Goal: Information Seeking & Learning: Find specific fact

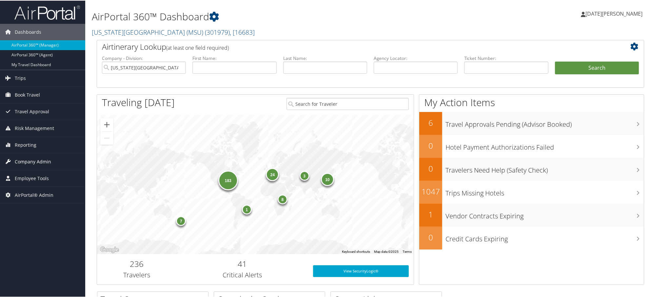
click at [28, 158] on span "Company Admin" at bounding box center [33, 161] width 36 height 16
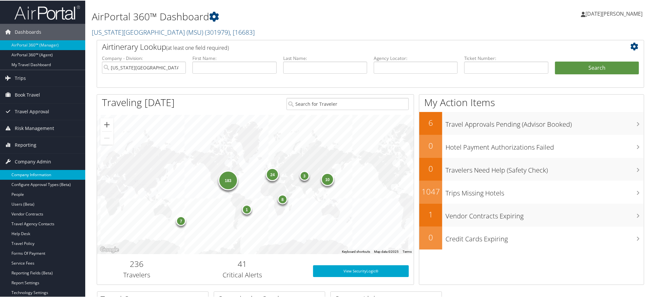
click at [31, 172] on link "Company Information" at bounding box center [42, 174] width 85 height 10
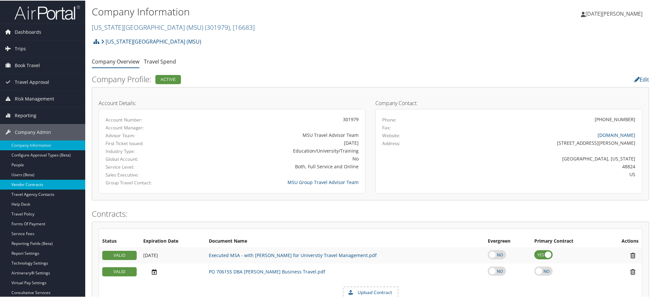
click at [20, 184] on link "Vendor Contracts" at bounding box center [42, 184] width 85 height 10
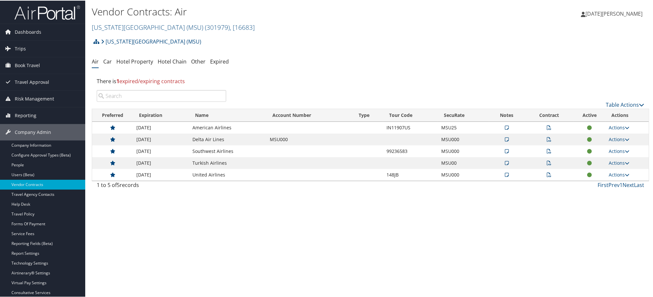
click at [329, 195] on div "Vendor Contracts: Air [US_STATE][GEOGRAPHIC_DATA] (MSU) ( 301979 ) , [ 16683 ] …" at bounding box center [370, 148] width 570 height 297
drag, startPoint x: 142, startPoint y: 60, endPoint x: 149, endPoint y: 59, distance: 7.2
click at [142, 60] on link "Hotel Property" at bounding box center [134, 60] width 37 height 7
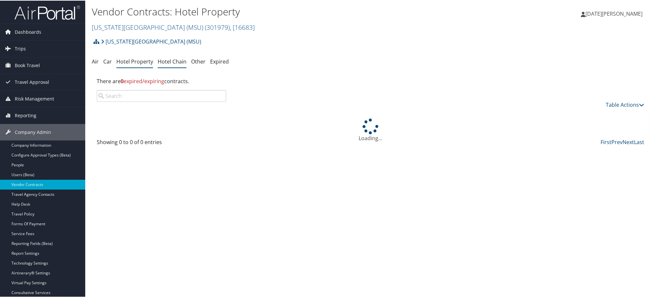
click at [169, 59] on link "Hotel Chain" at bounding box center [172, 60] width 29 height 7
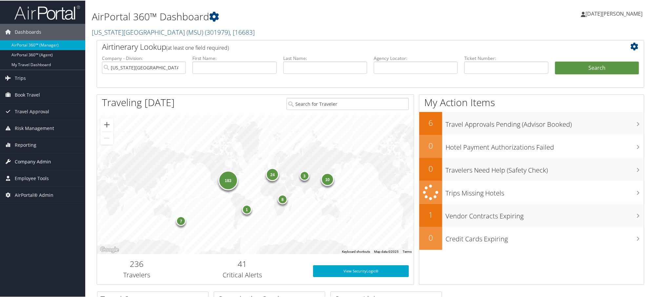
click at [9, 161] on icon at bounding box center [8, 161] width 10 height 10
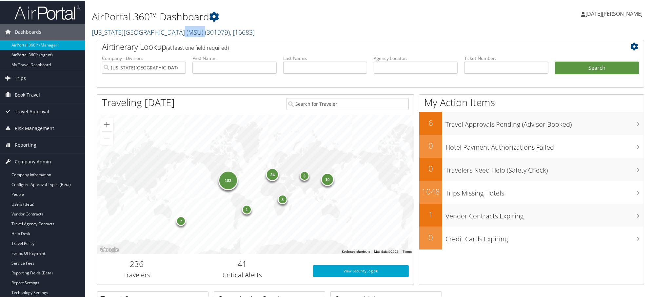
drag, startPoint x: 166, startPoint y: 32, endPoint x: 182, endPoint y: 33, distance: 15.7
click at [182, 33] on link "Michigan State University (MSU) ( 301979 ) , [ 16683 ]" at bounding box center [173, 31] width 163 height 9
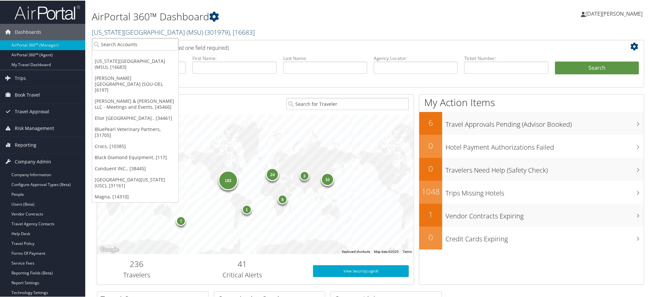
click at [184, 26] on h2 "Michigan State University (MSU) ( 301979 ) , [ 16683 ]" at bounding box center [277, 31] width 371 height 11
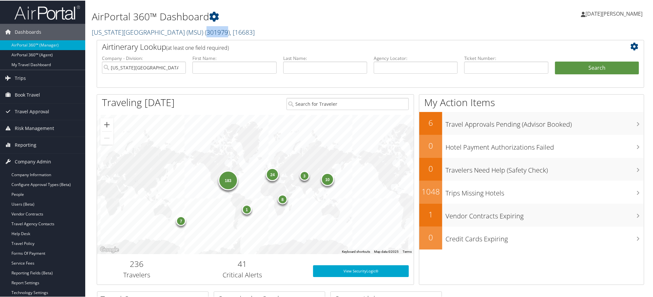
drag, startPoint x: 185, startPoint y: 33, endPoint x: 204, endPoint y: 33, distance: 19.3
click at [205, 33] on span "( 301979 )" at bounding box center [217, 31] width 25 height 9
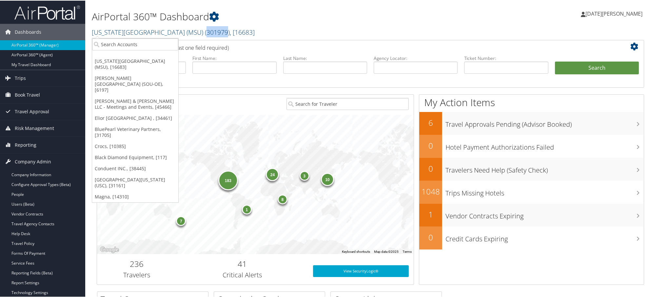
copy span "301979"
click at [20, 76] on span "Trips" at bounding box center [20, 77] width 11 height 16
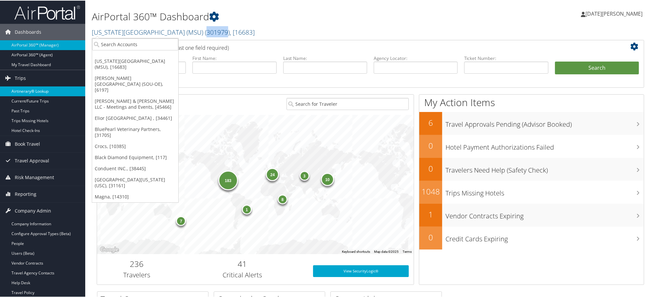
click at [34, 90] on link "Airtinerary® Lookup" at bounding box center [42, 91] width 85 height 10
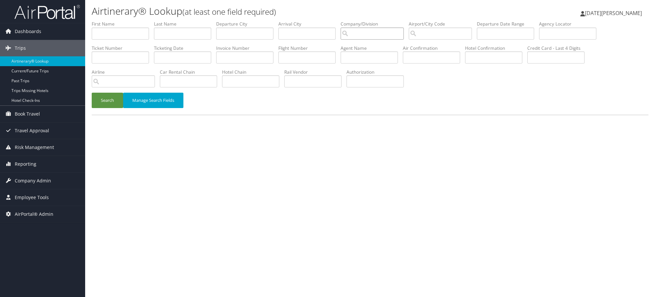
click at [395, 33] on input "search" at bounding box center [372, 34] width 63 height 12
paste input "301979"
click at [377, 47] on div "Michigan State University (MSU) (301979)" at bounding box center [413, 46] width 112 height 7
type input "[US_STATE][GEOGRAPHIC_DATA] (MSU)"
click at [92, 101] on button "Search" at bounding box center [107, 100] width 31 height 15
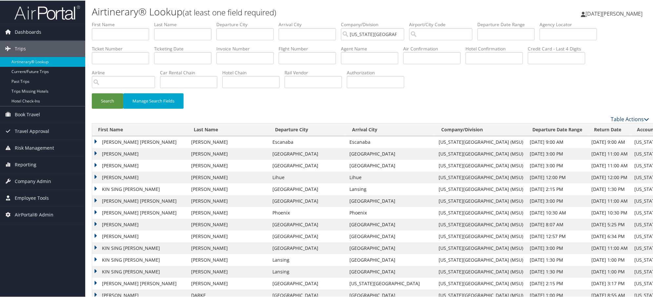
click at [633, 117] on link "Table Actions" at bounding box center [629, 118] width 38 height 7
click at [576, 140] on link "Column Visibility" at bounding box center [603, 139] width 86 height 11
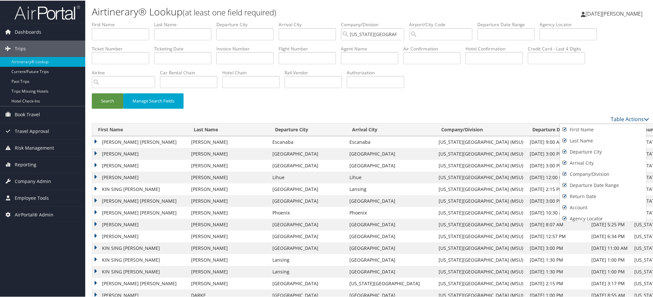
click at [364, 108] on div at bounding box center [327, 148] width 655 height 297
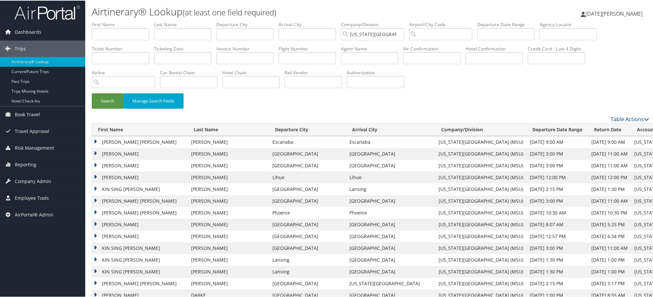
click at [627, 116] on link "Table Actions" at bounding box center [629, 118] width 38 height 7
click at [608, 140] on link "Column Visibility" at bounding box center [603, 139] width 86 height 11
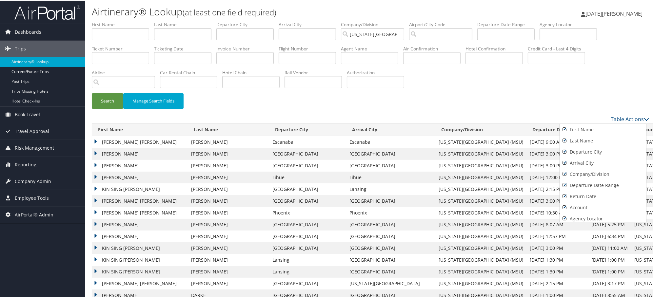
click at [629, 120] on div at bounding box center [327, 148] width 655 height 297
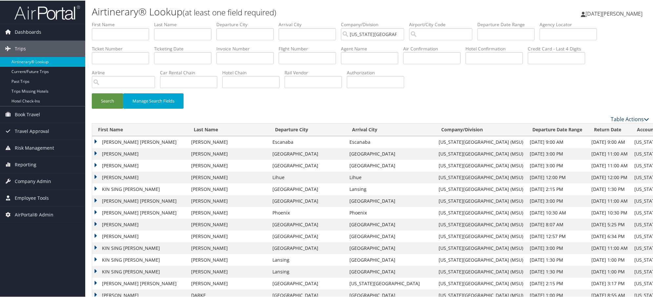
click at [640, 119] on link "Table Actions" at bounding box center [629, 118] width 38 height 7
click at [590, 142] on link "Column Visibility" at bounding box center [603, 139] width 86 height 11
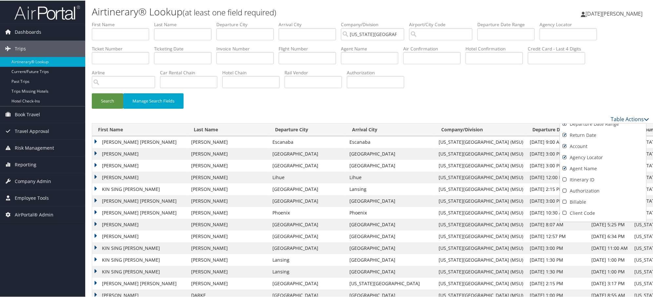
scroll to position [73, 0]
click at [28, 176] on span "Company Admin" at bounding box center [33, 181] width 36 height 16
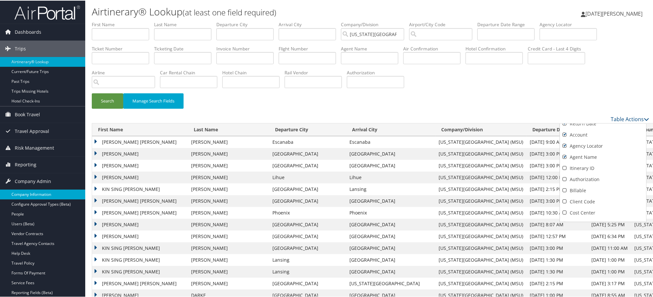
click at [26, 192] on link "Company Information" at bounding box center [42, 194] width 85 height 10
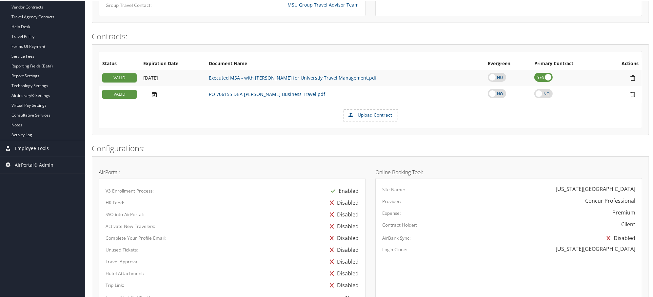
scroll to position [140, 0]
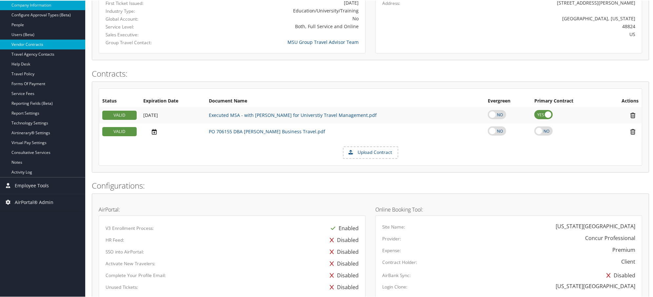
click at [21, 42] on link "Vendor Contracts" at bounding box center [42, 44] width 85 height 10
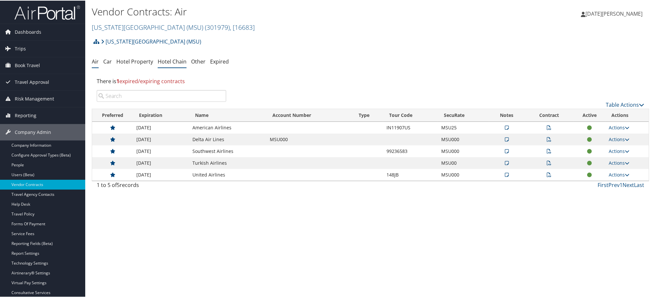
click at [176, 61] on link "Hotel Chain" at bounding box center [172, 60] width 29 height 7
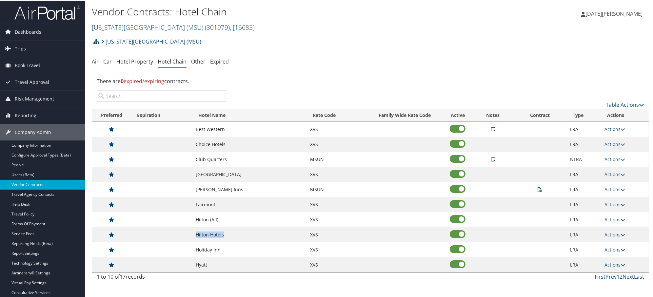
drag, startPoint x: 196, startPoint y: 237, endPoint x: 225, endPoint y: 240, distance: 29.6
click at [225, 240] on td "Hilton Hotels" at bounding box center [249, 234] width 114 height 15
click at [541, 191] on td at bounding box center [540, 189] width 54 height 15
click at [539, 191] on icon at bounding box center [539, 189] width 5 height 5
drag, startPoint x: 87, startPoint y: 22, endPoint x: 164, endPoint y: 24, distance: 76.7
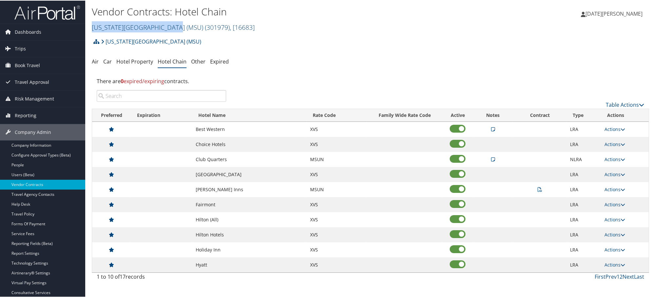
click at [164, 24] on div "Vendor Contracts: Hotel Chain [US_STATE][GEOGRAPHIC_DATA] (MSU) ( 301979 ) , [ …" at bounding box center [370, 17] width 570 height 34
copy link "[US_STATE][GEOGRAPHIC_DATA]"
drag, startPoint x: 625, startPoint y: 278, endPoint x: 604, endPoint y: 287, distance: 22.5
click at [625, 278] on link "Next" at bounding box center [627, 276] width 11 height 7
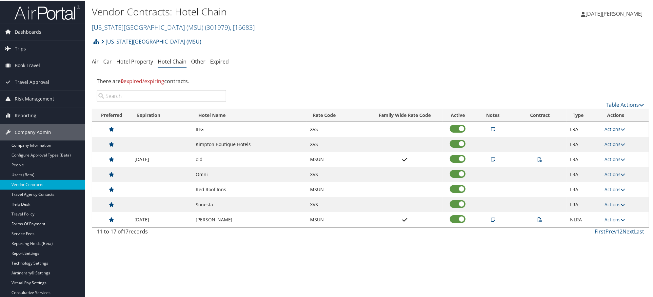
click at [491, 157] on icon at bounding box center [493, 159] width 4 height 5
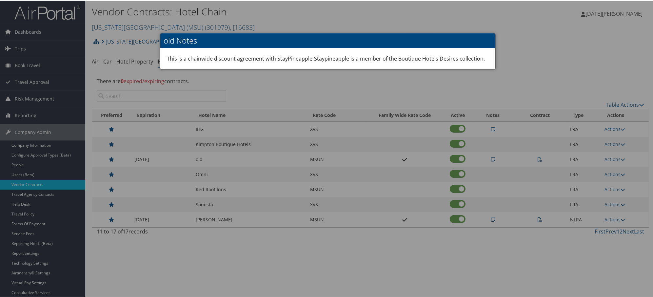
click at [495, 155] on div at bounding box center [327, 148] width 655 height 297
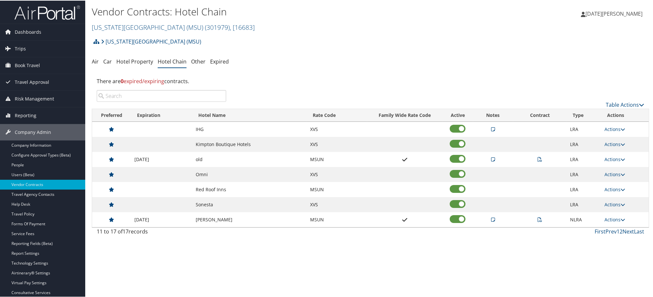
click at [537, 161] on icon at bounding box center [539, 159] width 5 height 5
